Goal: Task Accomplishment & Management: Use online tool/utility

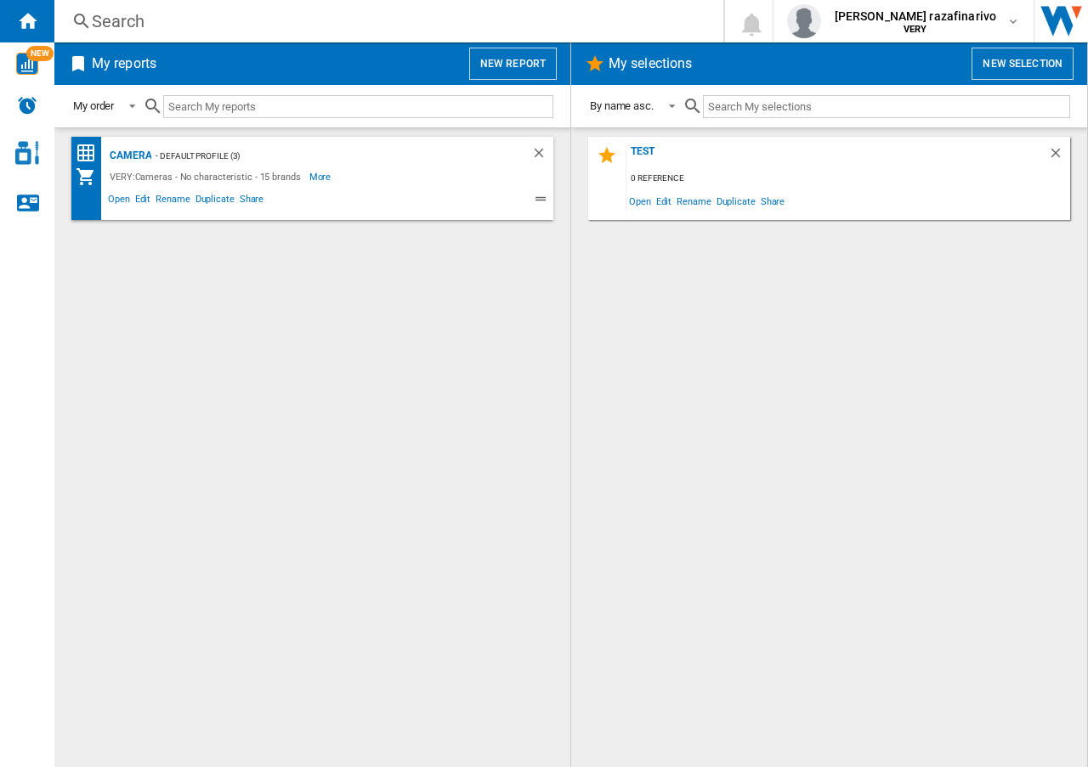
click at [506, 55] on button "New report" at bounding box center [513, 64] width 88 height 32
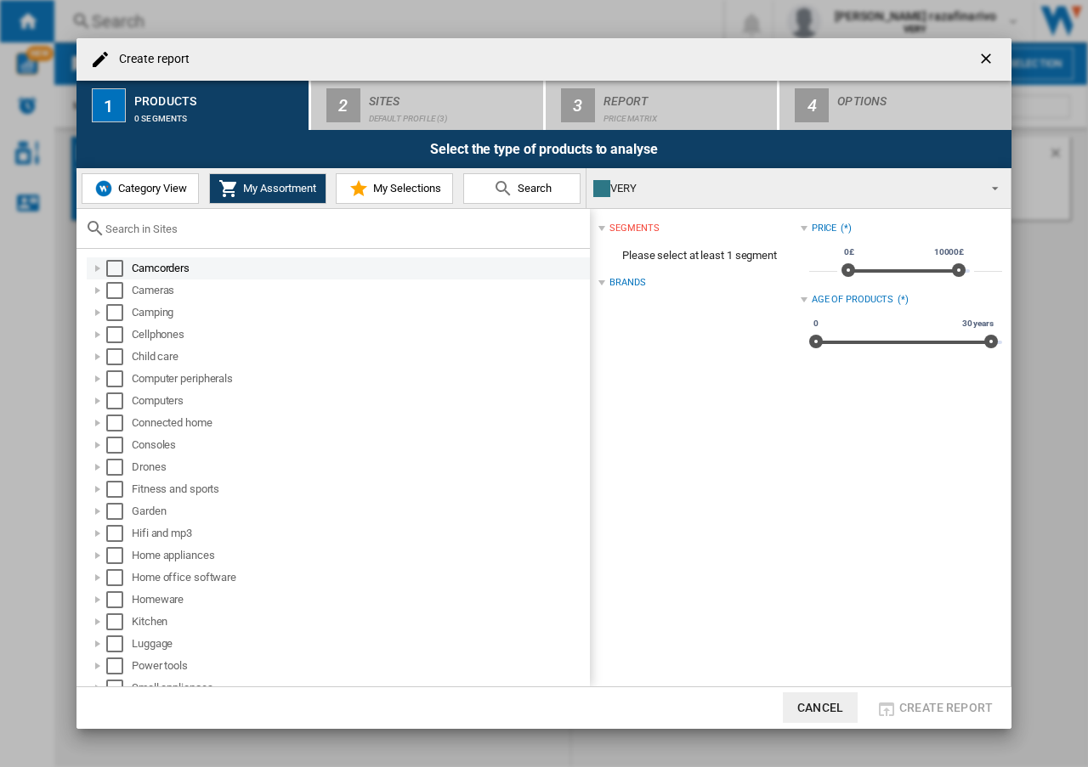
click at [97, 267] on div at bounding box center [97, 268] width 17 height 17
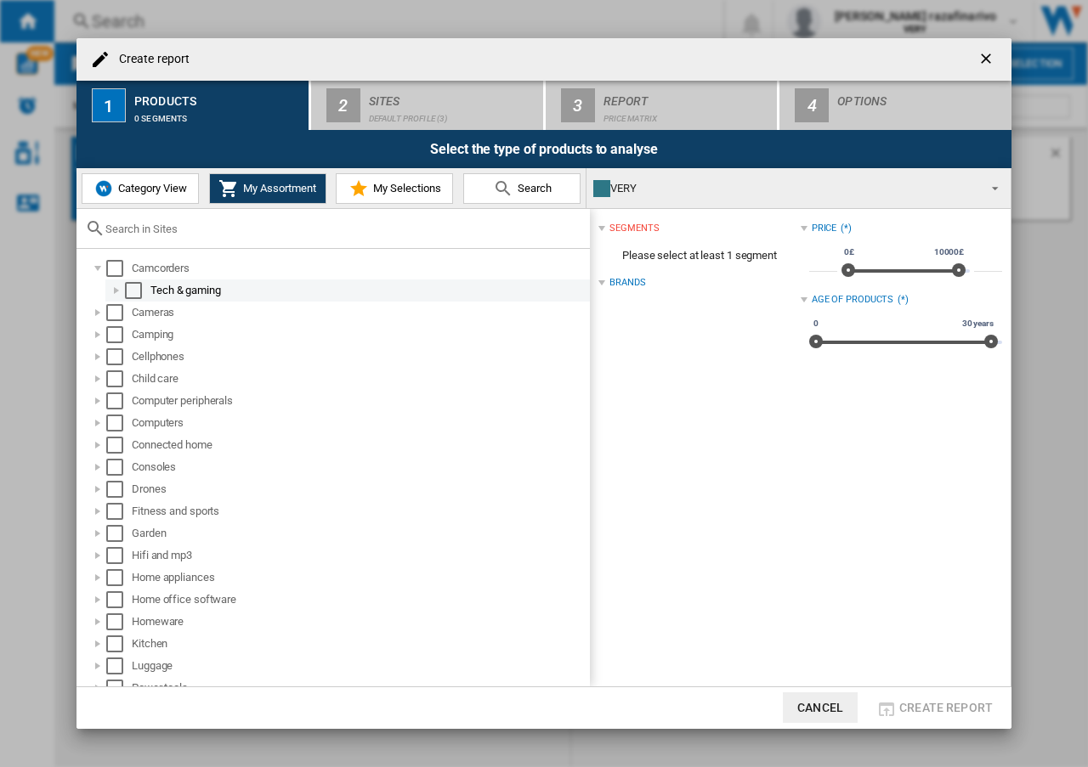
click at [117, 291] on div at bounding box center [116, 290] width 17 height 17
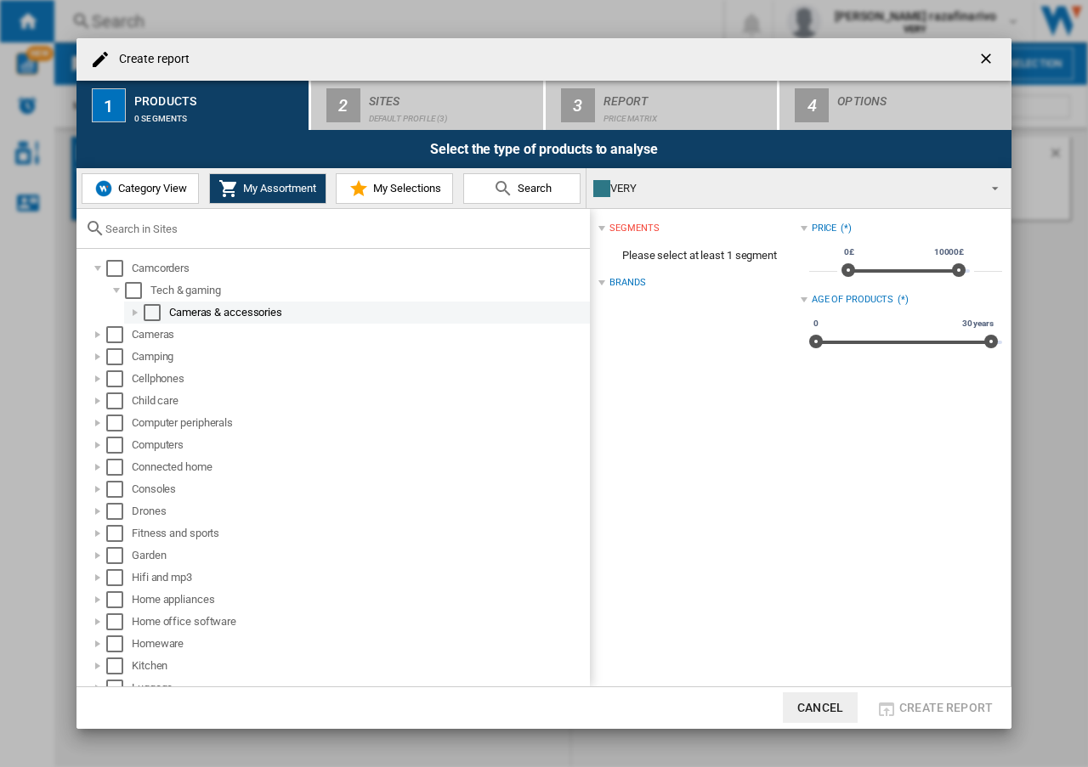
click at [142, 314] on div at bounding box center [135, 312] width 17 height 17
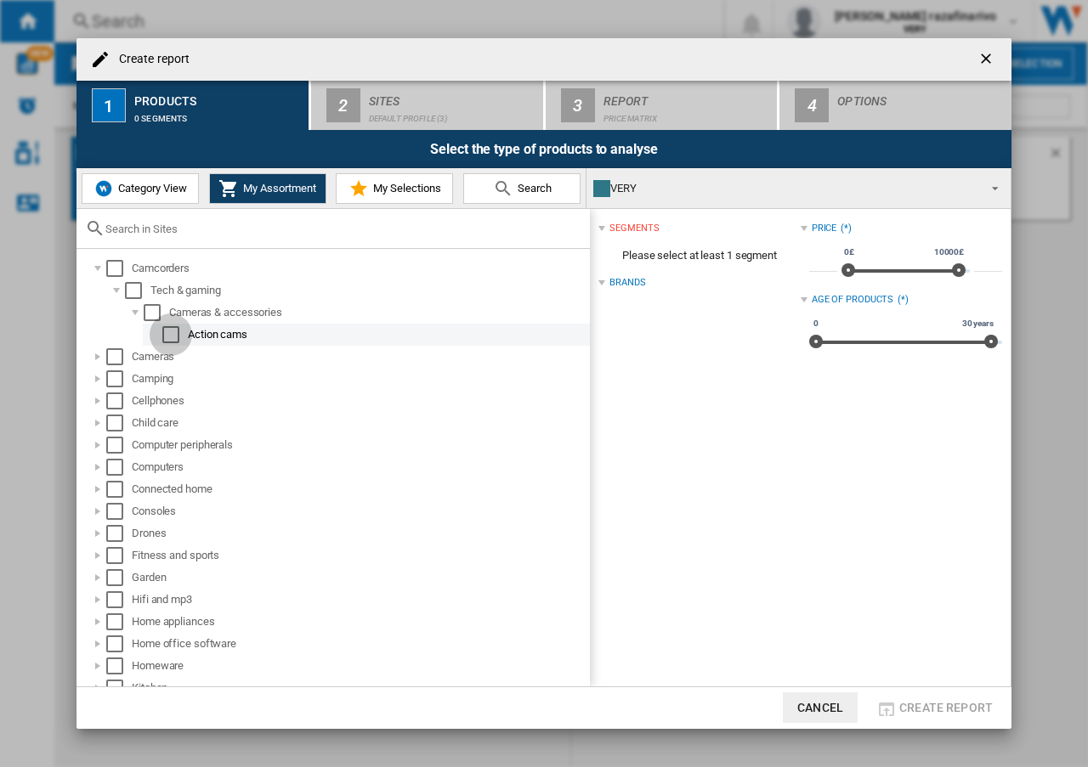
click at [170, 336] on div "Select" at bounding box center [170, 334] width 17 height 17
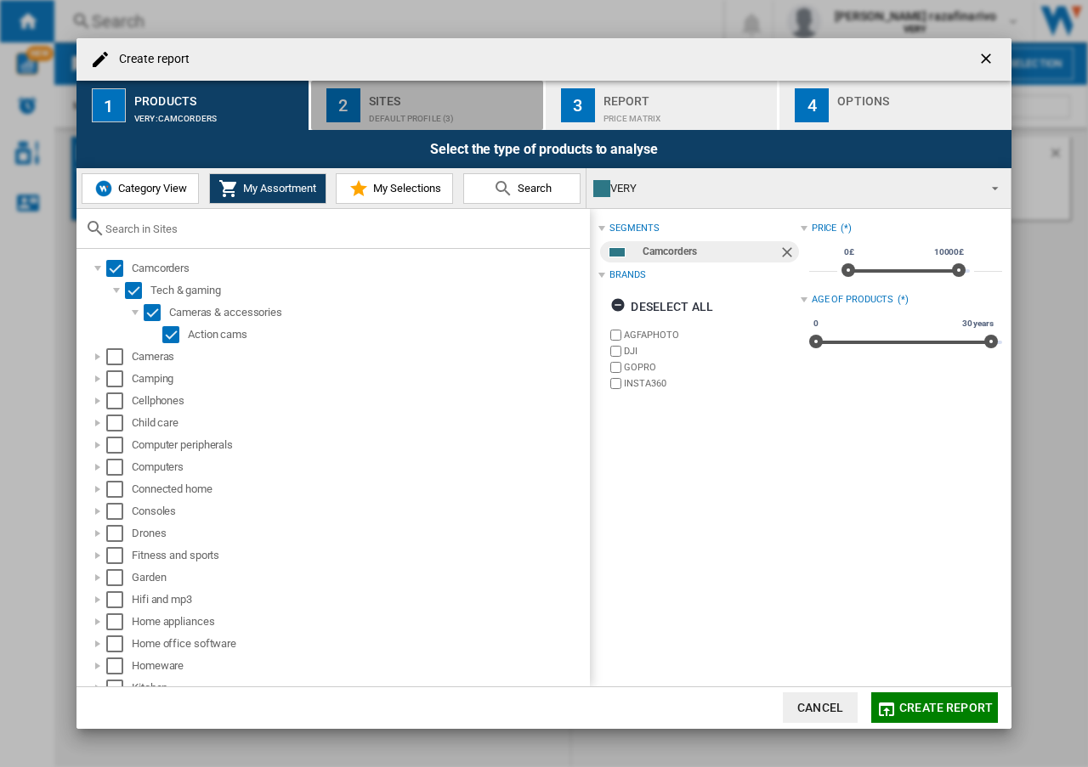
click at [439, 105] on div "Default profile (3)" at bounding box center [452, 114] width 167 height 18
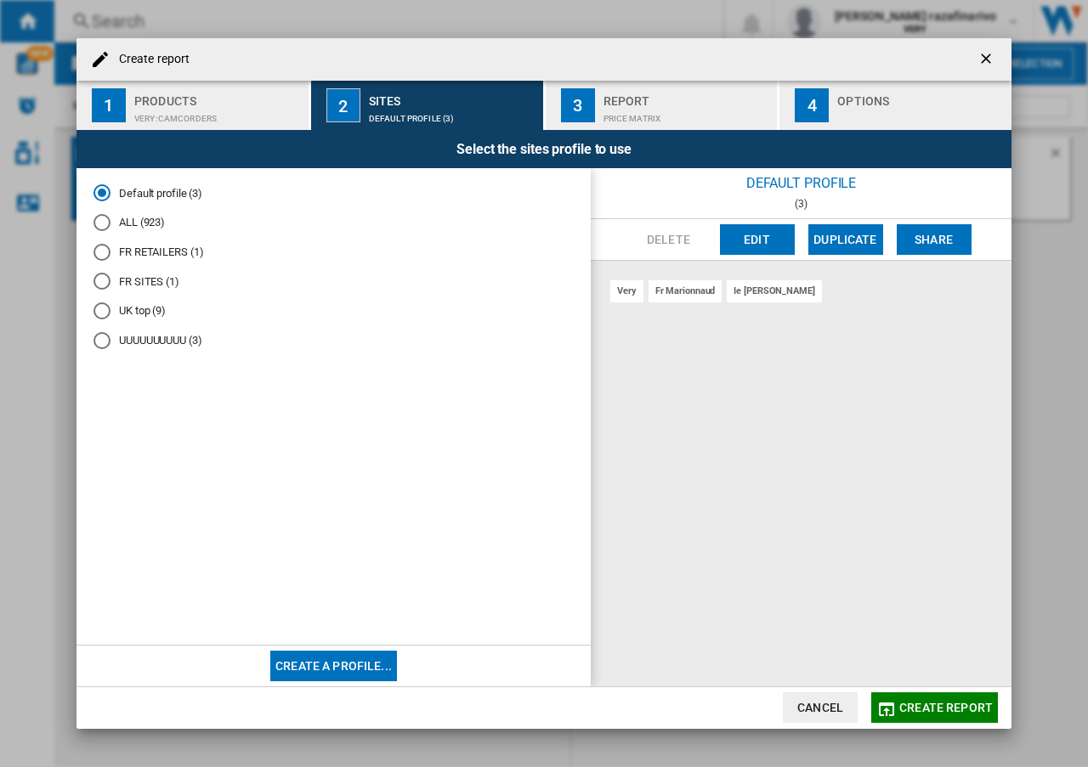
click at [127, 251] on md-radio-button "FR RETAILERS (1)" at bounding box center [333, 252] width 480 height 16
click at [739, 242] on button "Edit" at bounding box center [757, 239] width 75 height 31
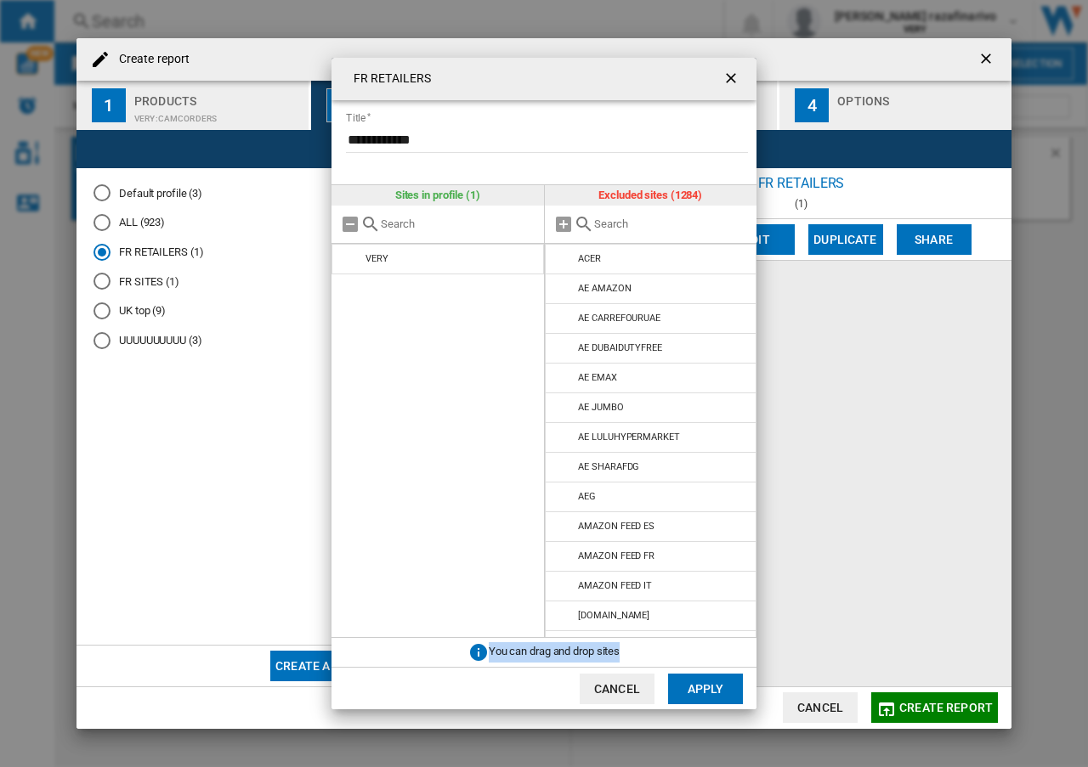
drag, startPoint x: 625, startPoint y: 653, endPoint x: 486, endPoint y: 650, distance: 139.4
click at [486, 650] on div "You can drag and drop sites" at bounding box center [543, 652] width 425 height 29
copy div "You can drag and drop sites"
drag, startPoint x: 565, startPoint y: 289, endPoint x: 732, endPoint y: 83, distance: 265.1
click at [565, 288] on md-icon at bounding box center [564, 289] width 20 height 20
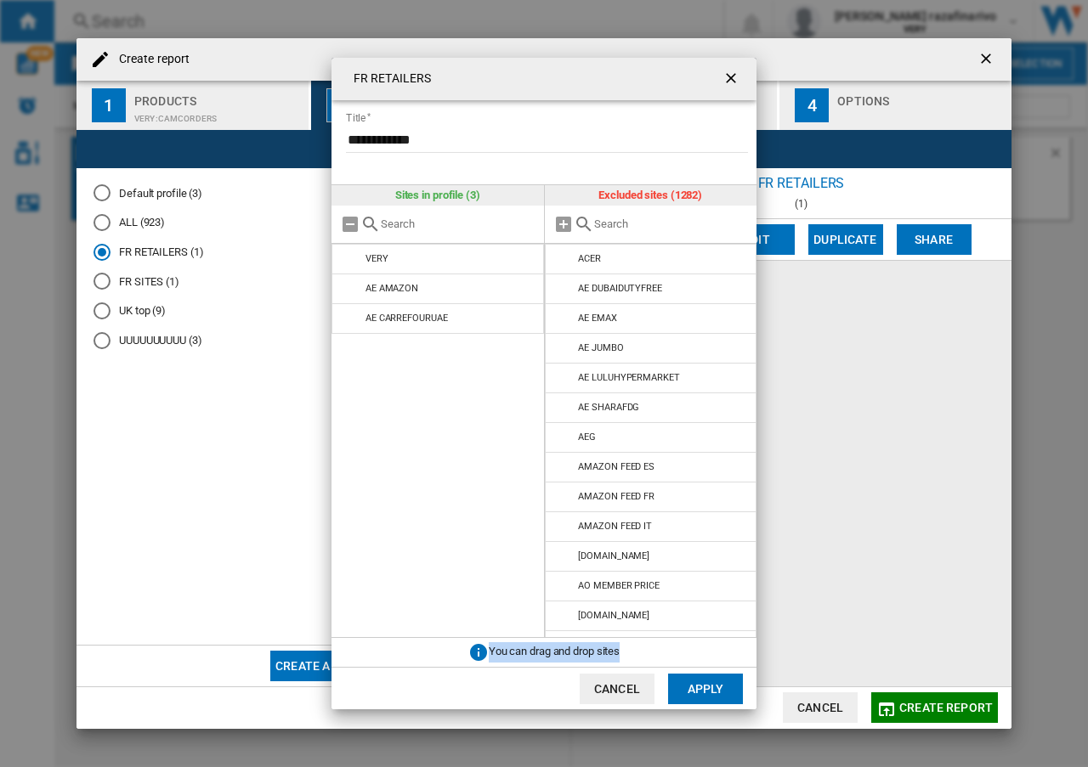
click at [732, 83] on ng-md-icon "getI18NText('BUTTONS.CLOSE_DIALOG')" at bounding box center [732, 80] width 20 height 20
click at [730, 80] on ng-md-icon "getI18NText('BUTTONS.CLOSE_DIALOG')" at bounding box center [732, 80] width 20 height 20
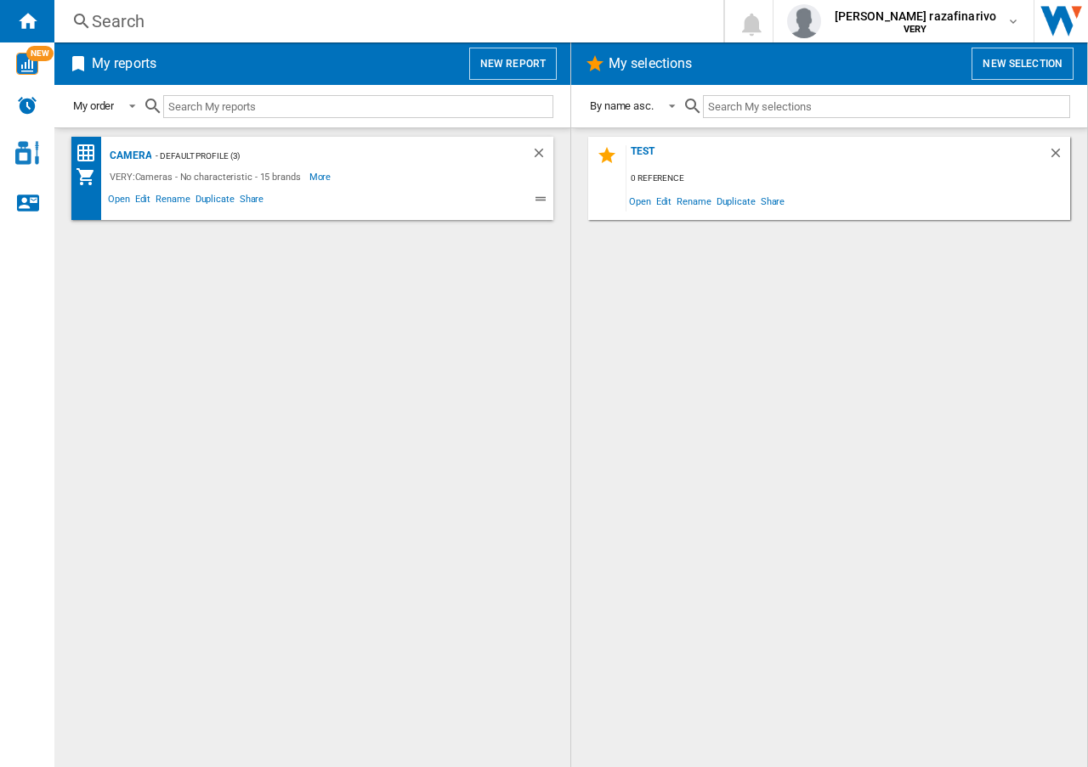
click at [528, 60] on button "New report" at bounding box center [513, 64] width 88 height 32
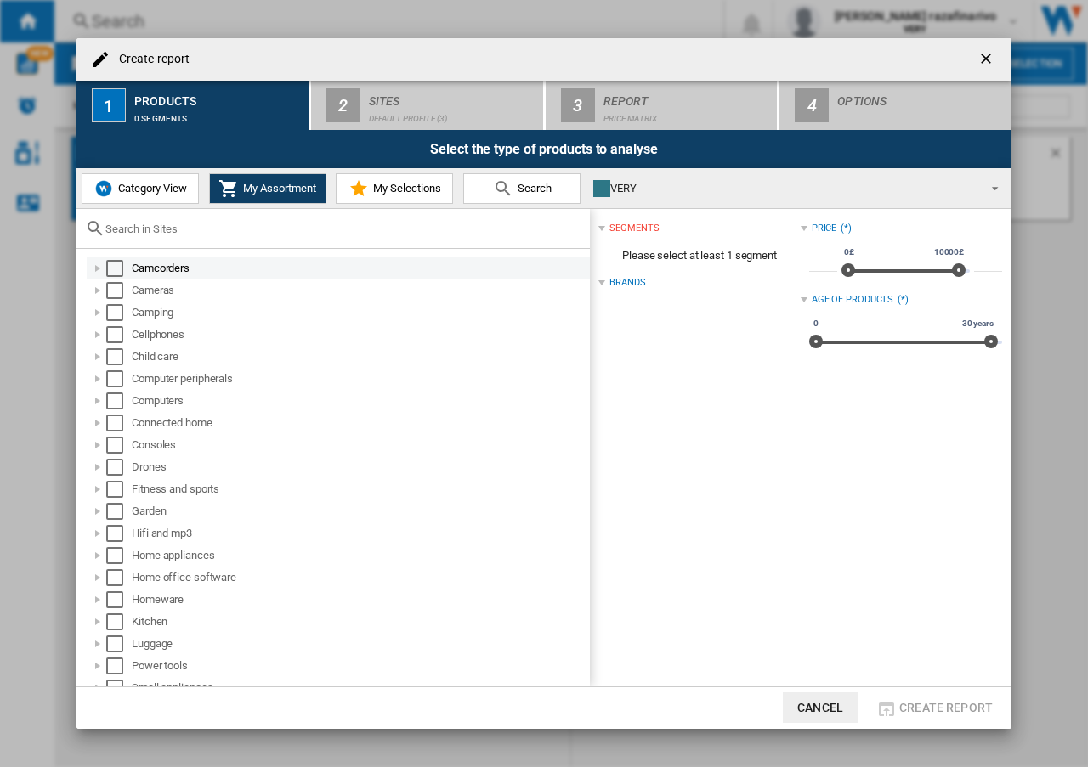
click at [94, 266] on div at bounding box center [97, 268] width 17 height 17
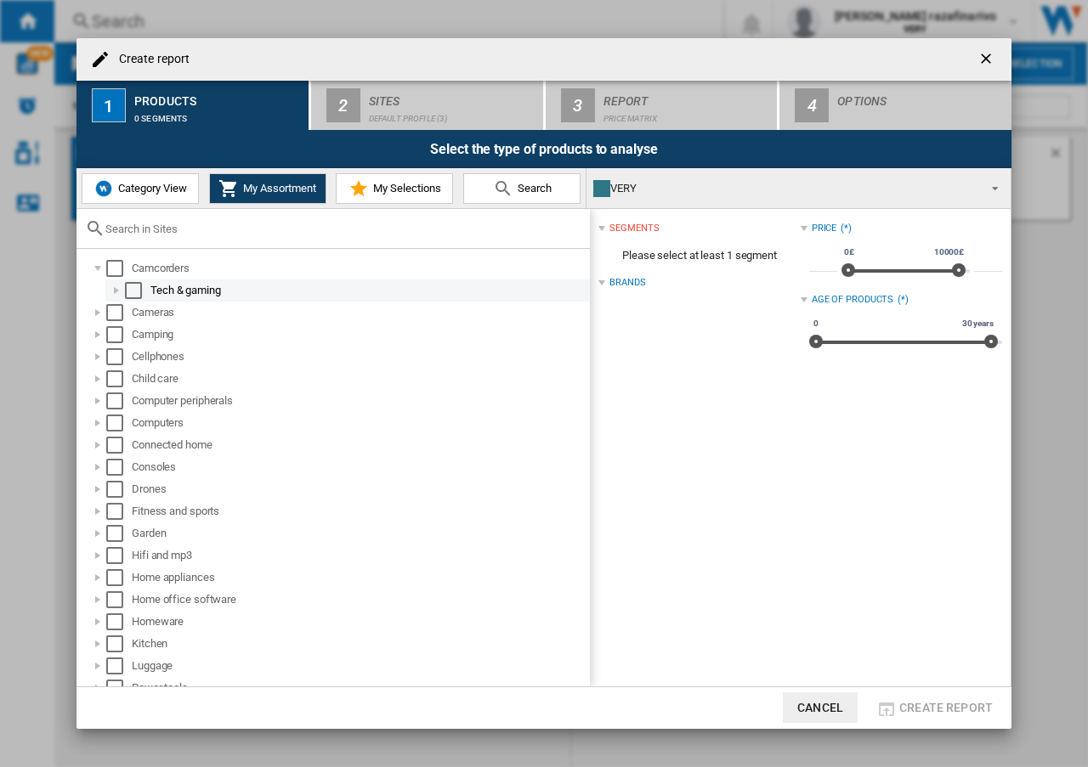
click at [112, 291] on div at bounding box center [116, 290] width 17 height 17
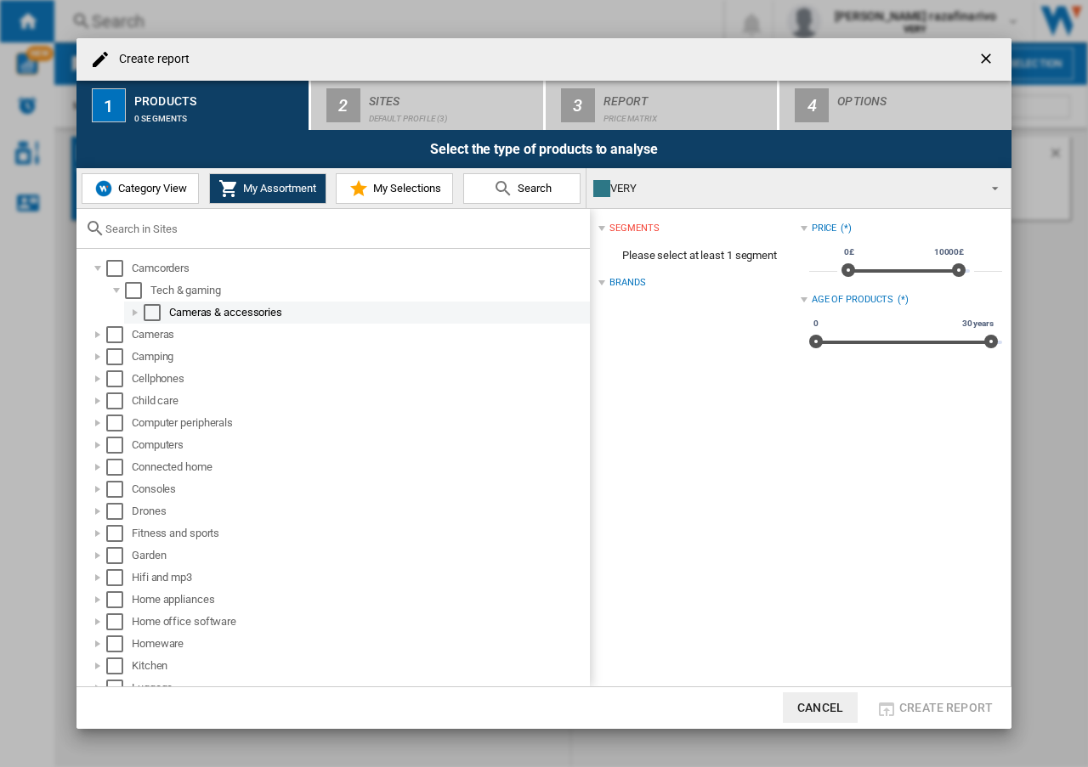
click at [133, 312] on div at bounding box center [135, 312] width 17 height 17
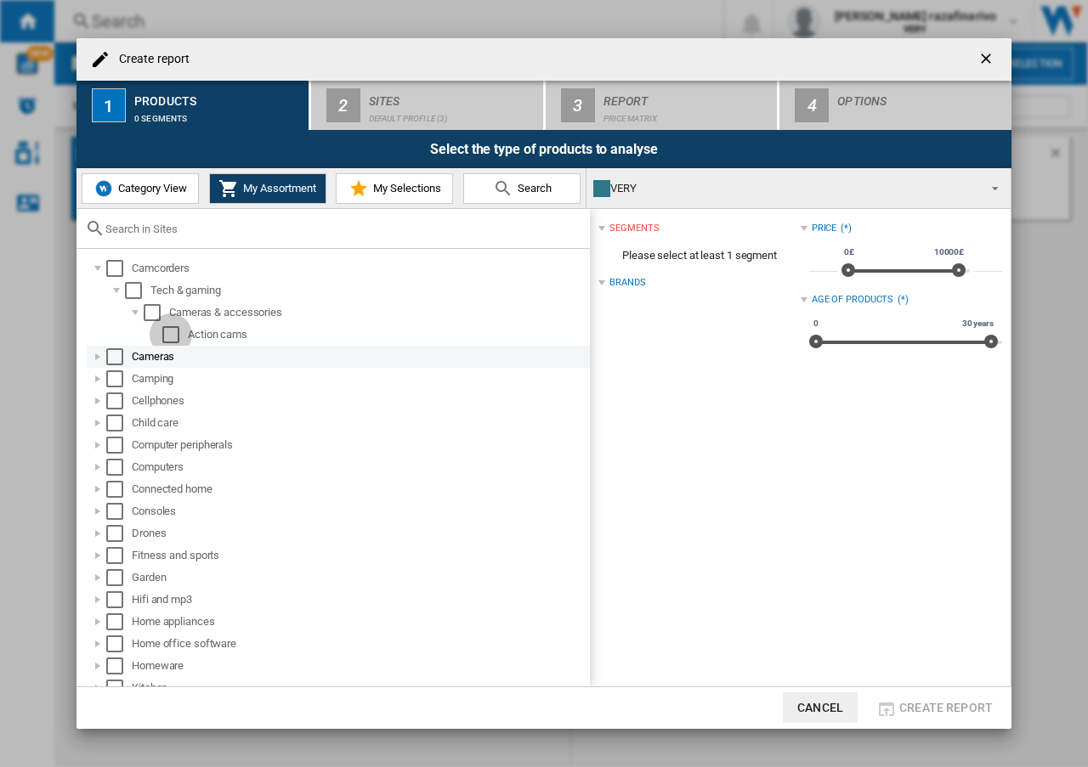
drag, startPoint x: 164, startPoint y: 331, endPoint x: 235, endPoint y: 359, distance: 76.7
click at [164, 331] on div "Select" at bounding box center [170, 334] width 17 height 17
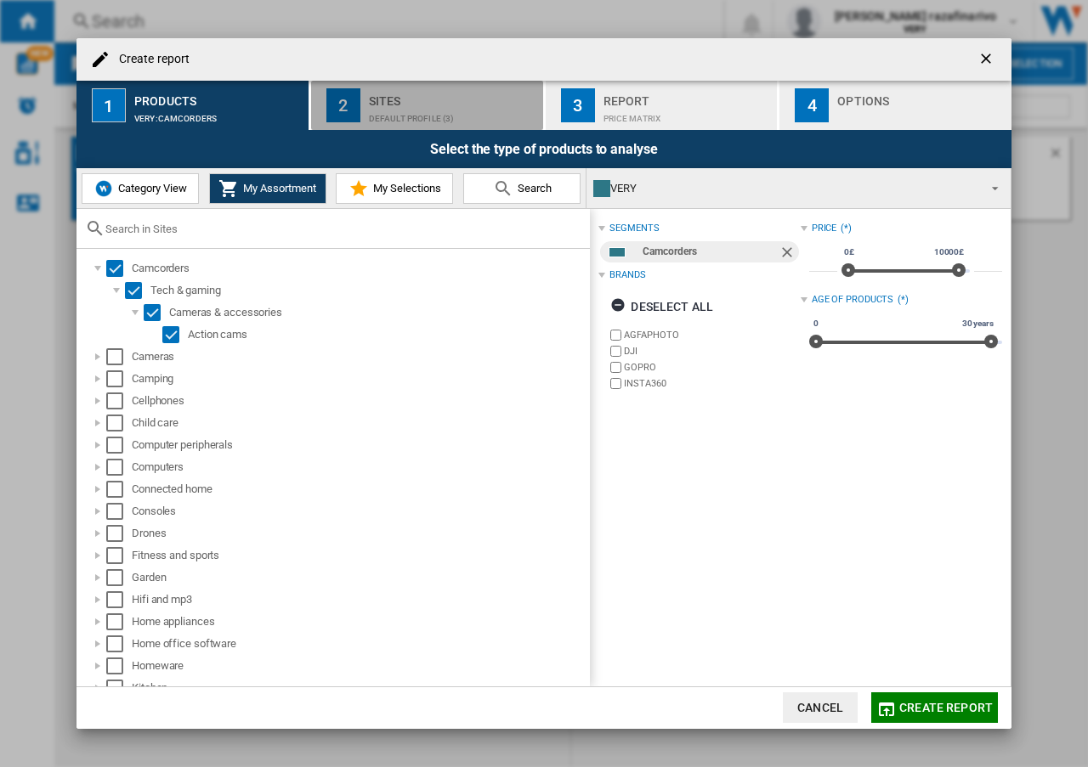
click at [401, 105] on div "Default profile (3)" at bounding box center [452, 114] width 167 height 18
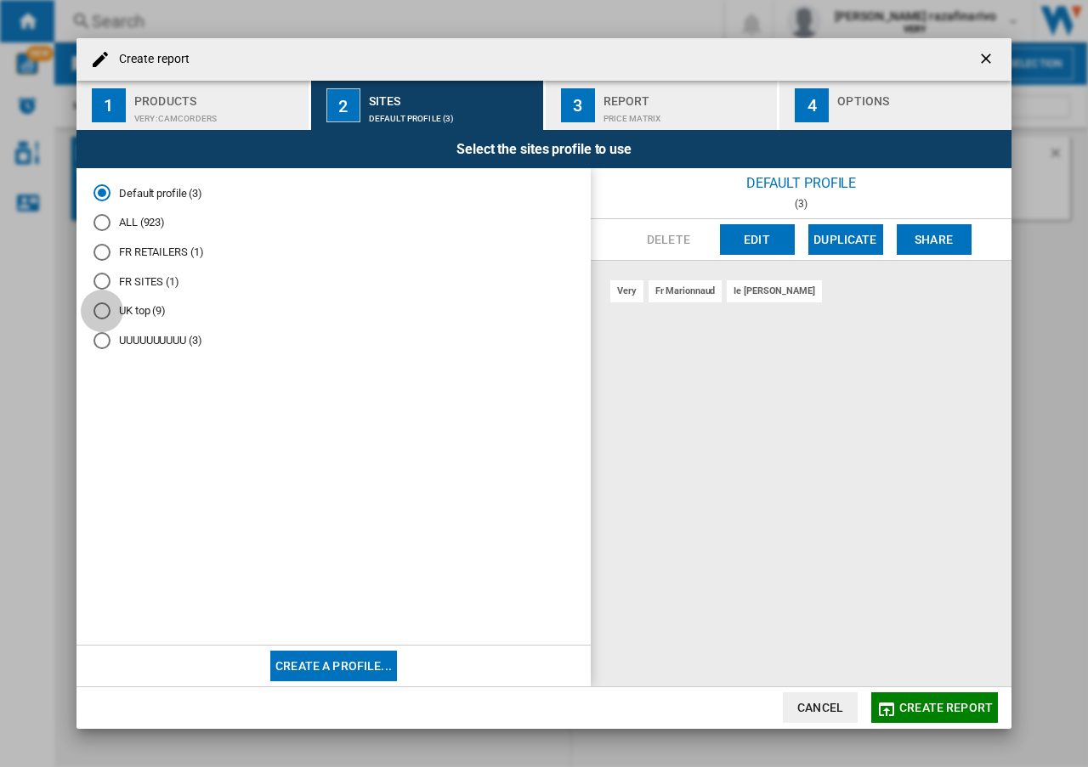
click at [105, 310] on div "UK top (9)" at bounding box center [101, 310] width 17 height 17
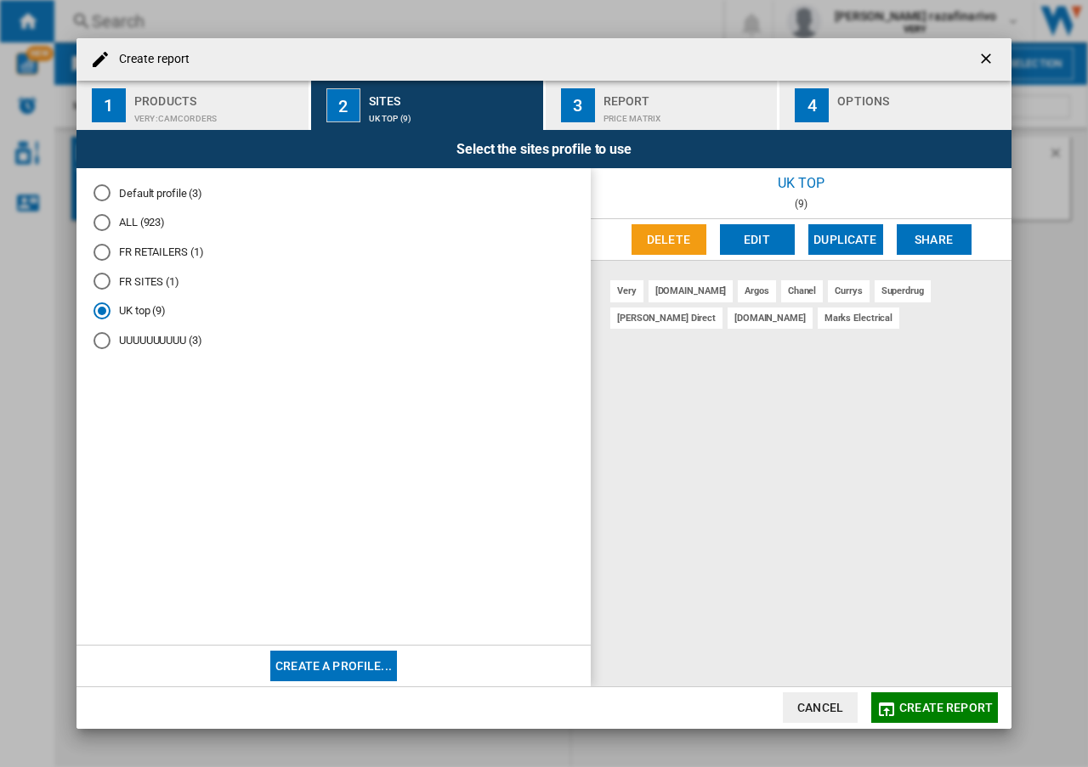
click at [760, 240] on button "Edit" at bounding box center [757, 239] width 75 height 31
